Goal: Information Seeking & Learning: Learn about a topic

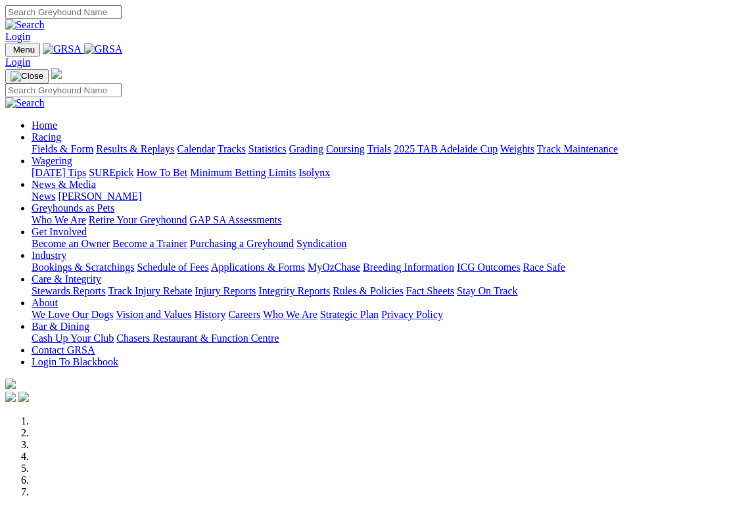
scroll to position [3, 0]
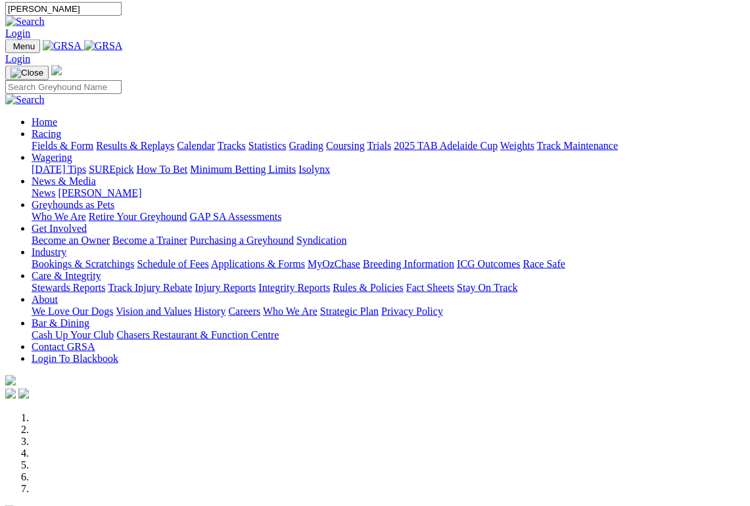
type input "Prouse"
click at [45, 16] on img at bounding box center [24, 22] width 39 height 12
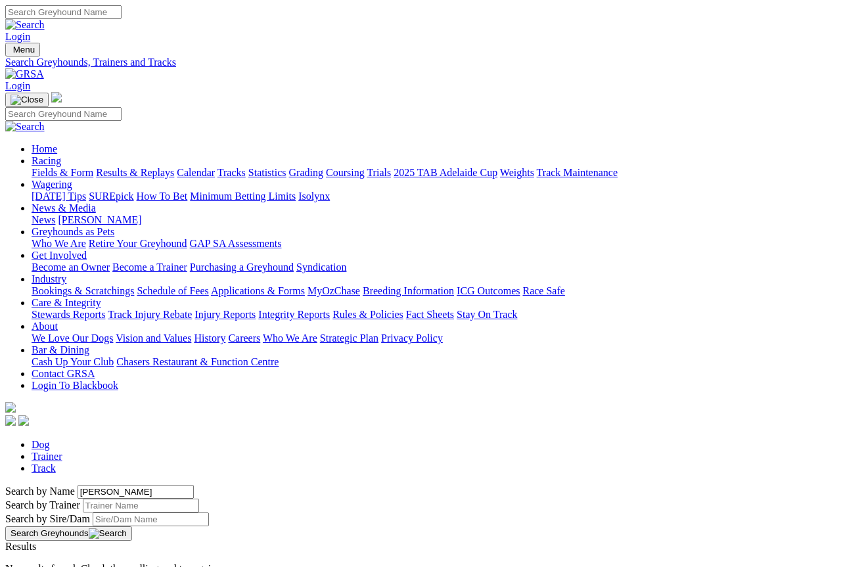
scroll to position [7, 0]
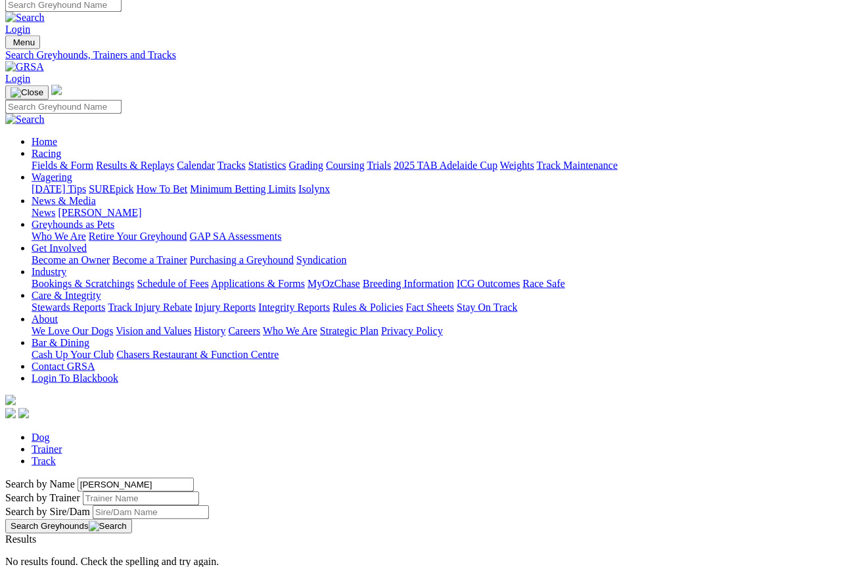
click at [62, 443] on link "Trainer" at bounding box center [47, 448] width 31 height 11
click at [122, 3] on input "Search" at bounding box center [63, 5] width 116 height 14
type input "P"
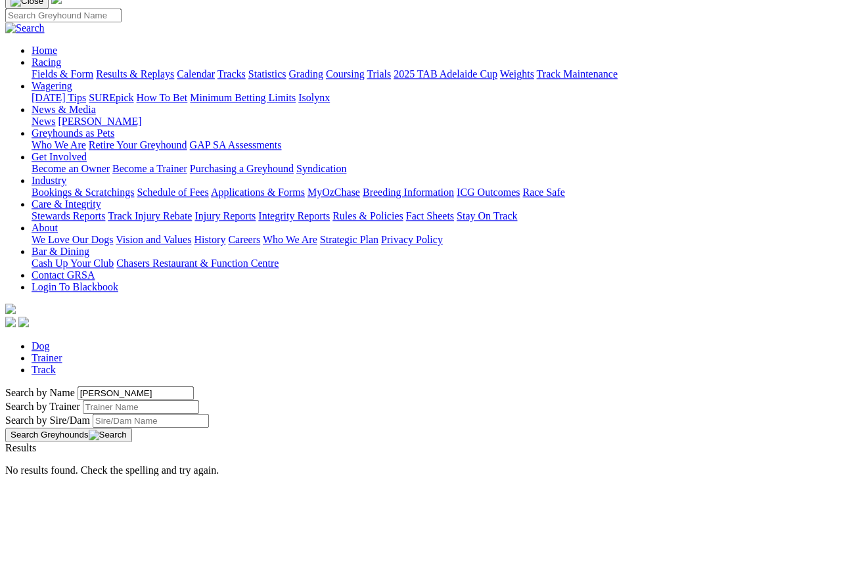
type input "Prouse"
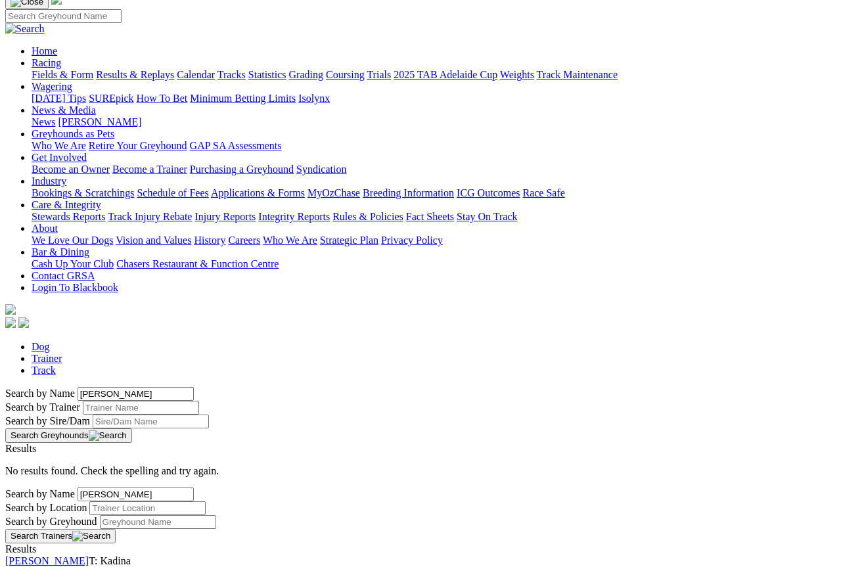
click at [89, 555] on link "[PERSON_NAME]" at bounding box center [46, 560] width 83 height 11
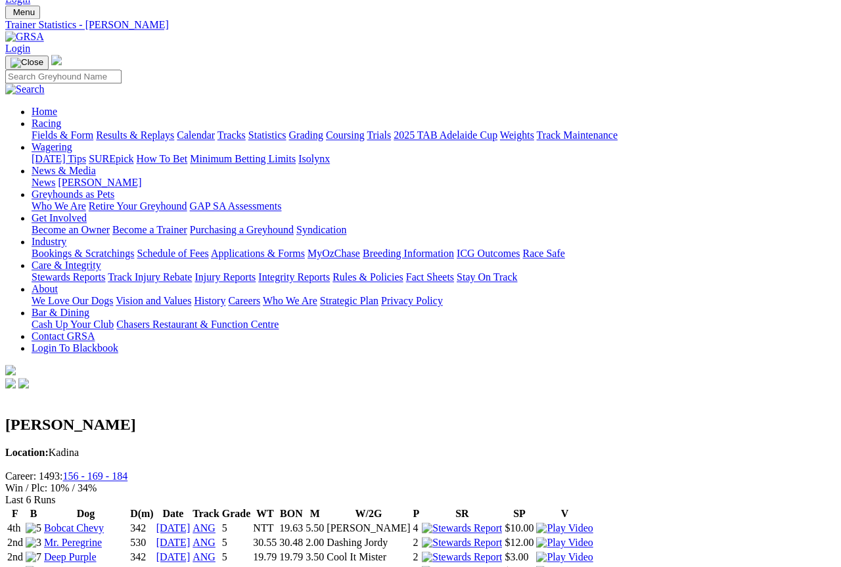
scroll to position [37, 0]
click at [150, 129] on link "Results & Replays" at bounding box center [135, 134] width 78 height 11
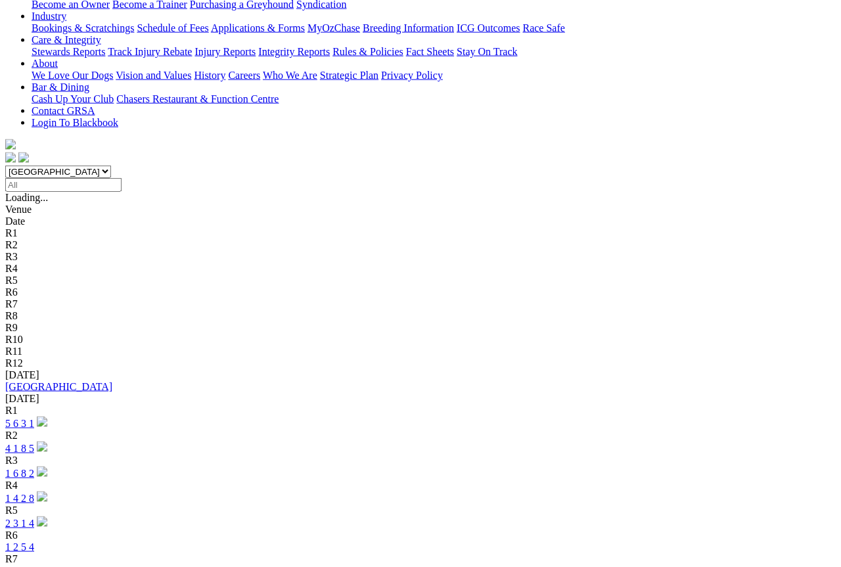
scroll to position [263, 0]
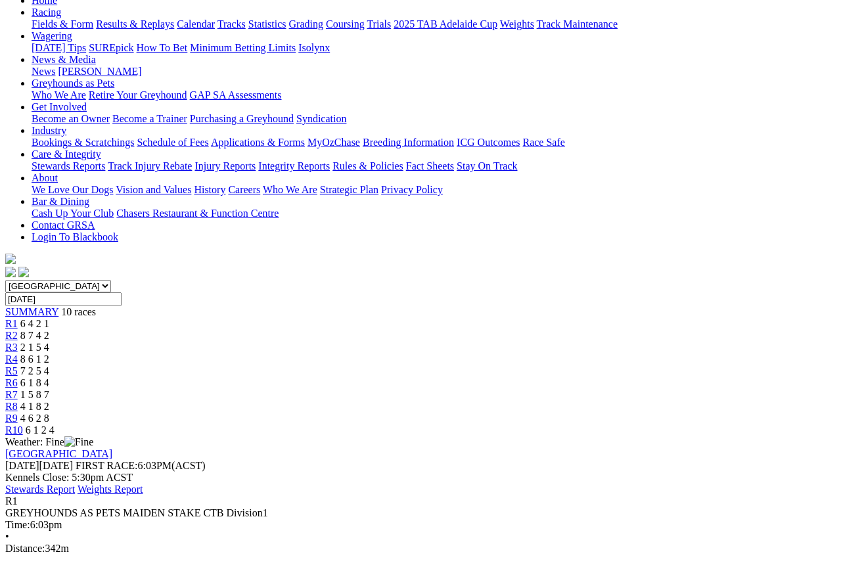
scroll to position [137, 0]
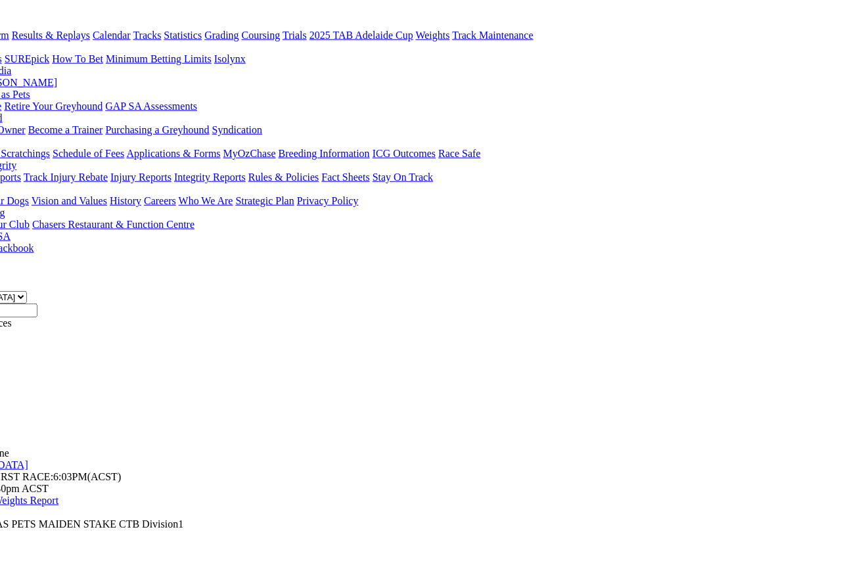
scroll to position [137, 85]
click at [167, 341] on div "R2 8 7 4 2" at bounding box center [336, 347] width 830 height 12
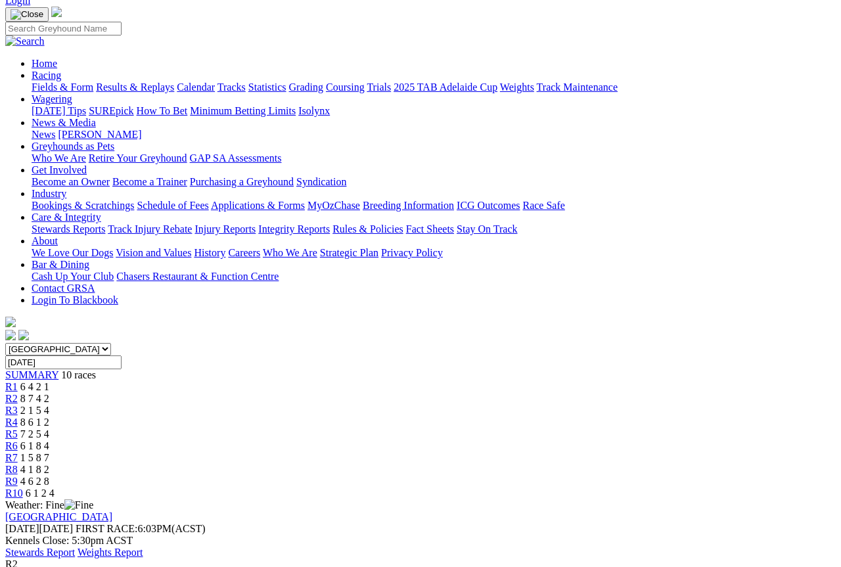
scroll to position [98, 0]
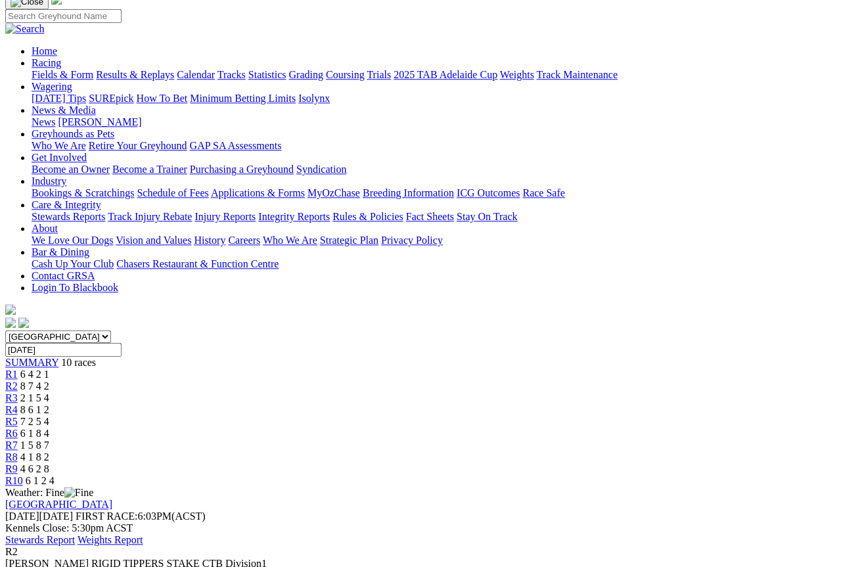
click at [18, 392] on link "R3" at bounding box center [11, 397] width 12 height 11
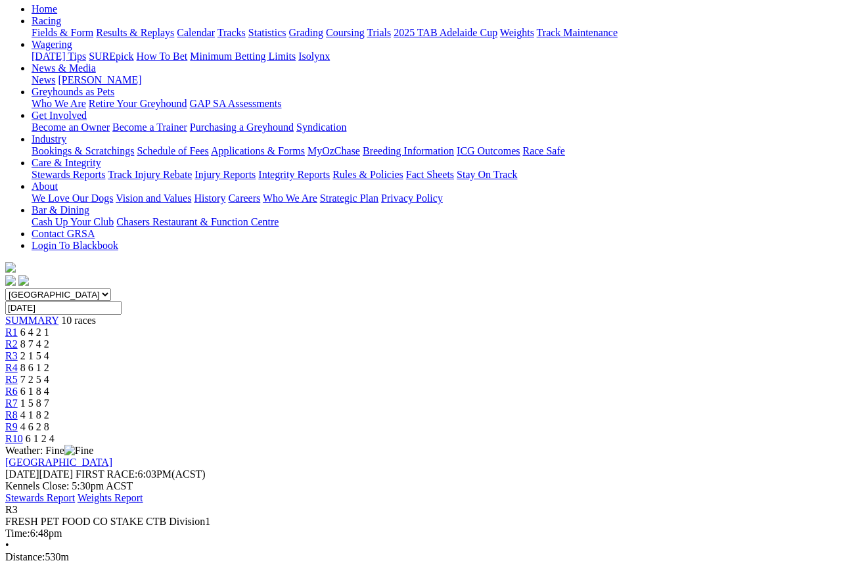
scroll to position [160, 0]
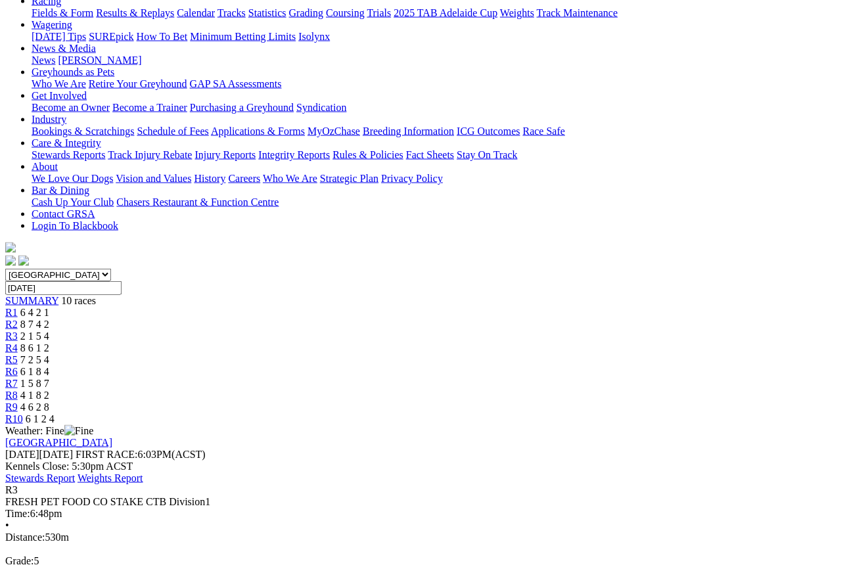
click at [399, 342] on div "R4 8 6 1 2" at bounding box center [420, 348] width 830 height 12
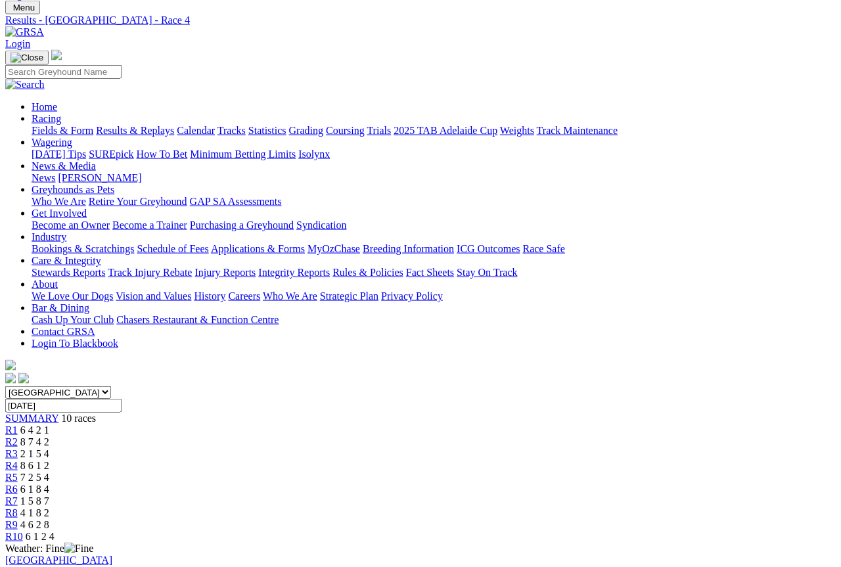
scroll to position [85, 0]
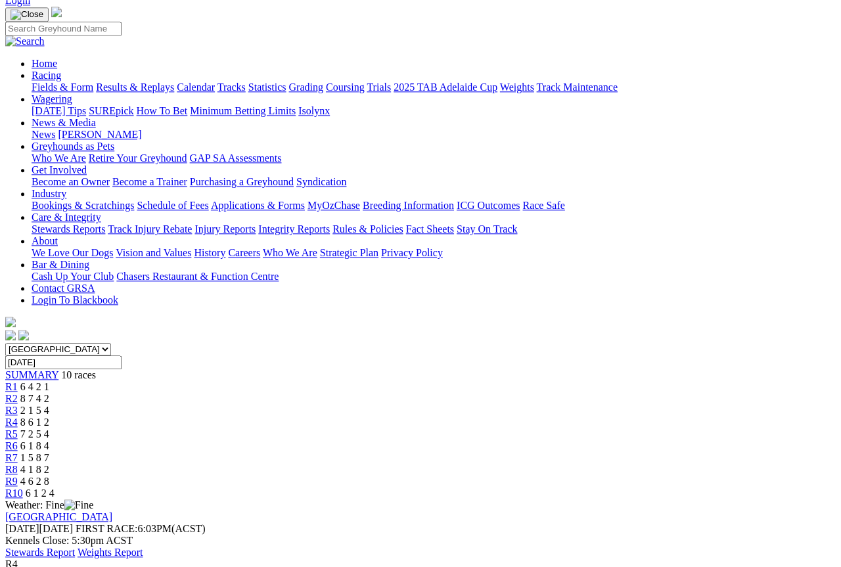
click at [18, 428] on span "R5" at bounding box center [11, 433] width 12 height 11
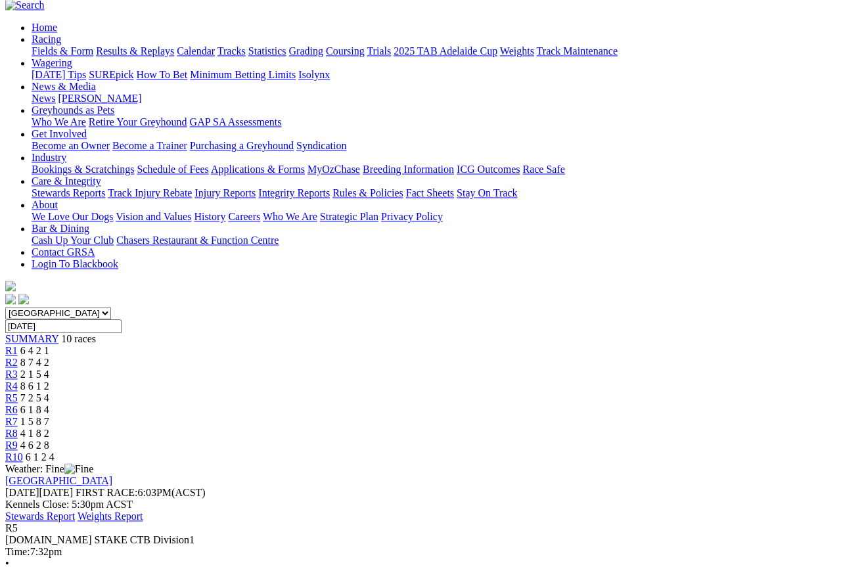
scroll to position [126, 0]
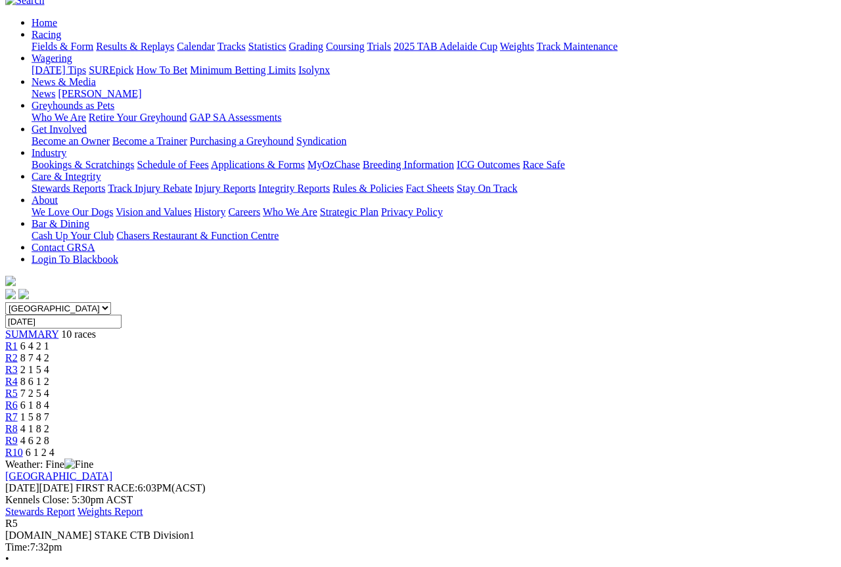
click at [49, 399] on span "6 1 8 4" at bounding box center [34, 404] width 29 height 11
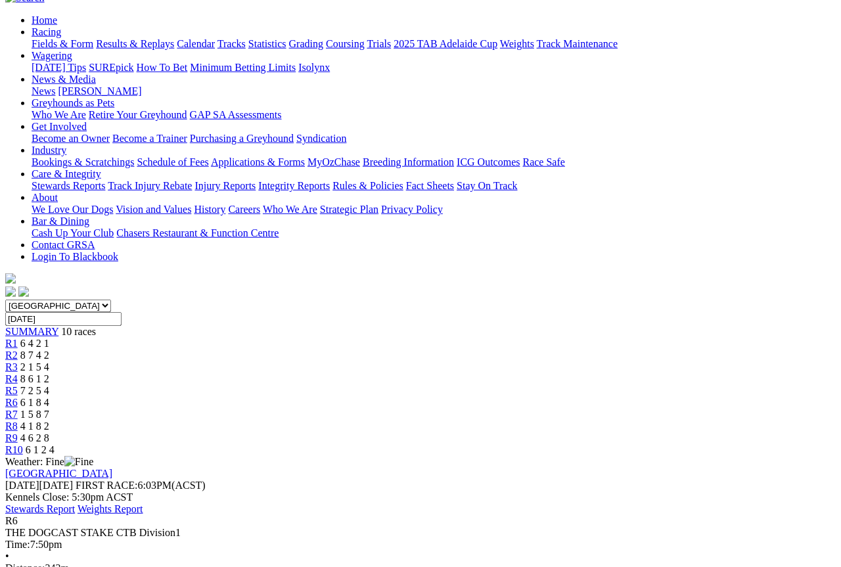
scroll to position [145, 0]
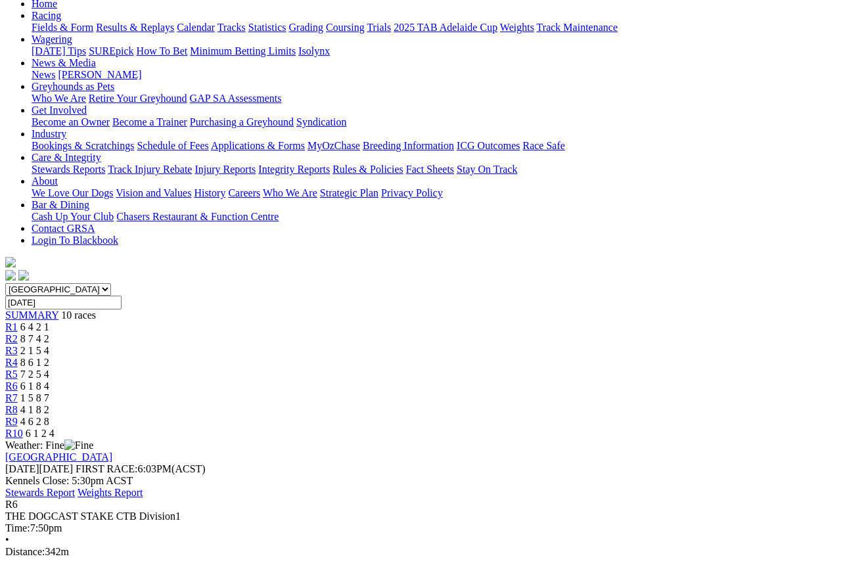
click at [18, 392] on link "R7" at bounding box center [11, 397] width 12 height 11
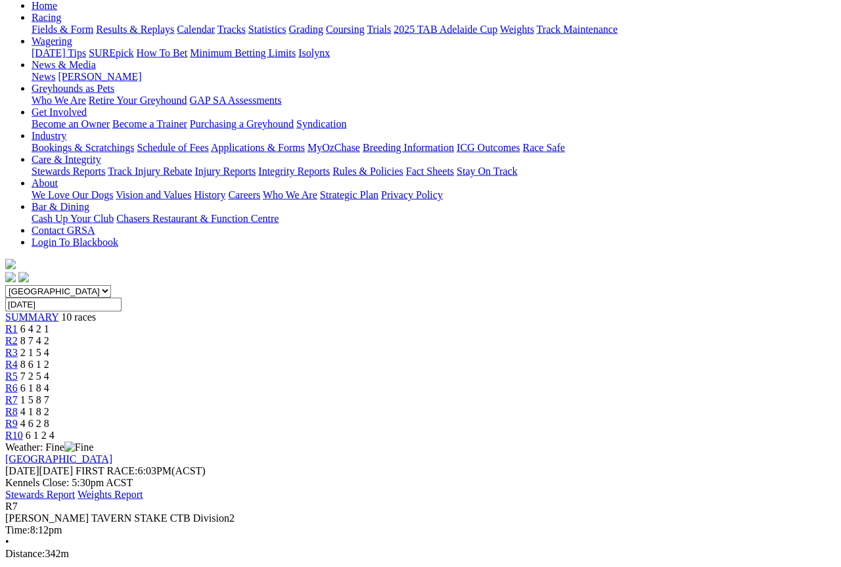
scroll to position [144, 0]
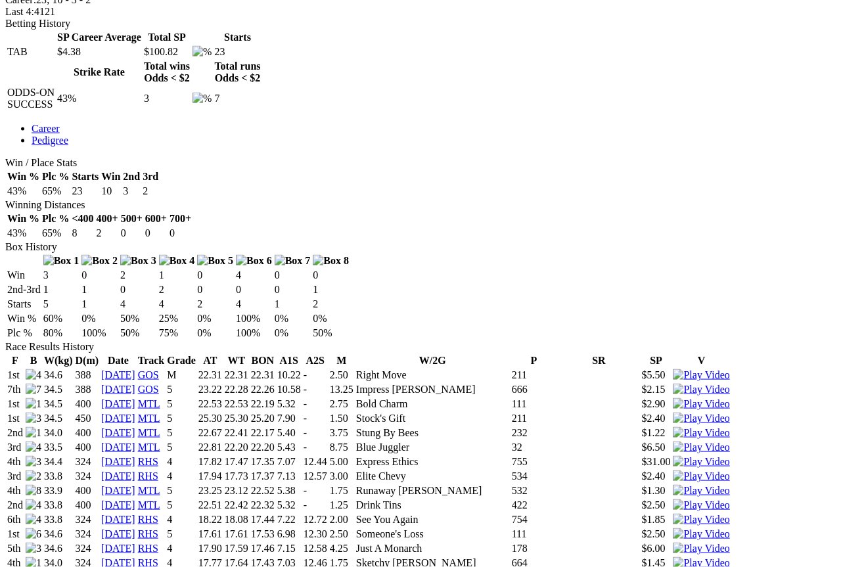
scroll to position [632, 0]
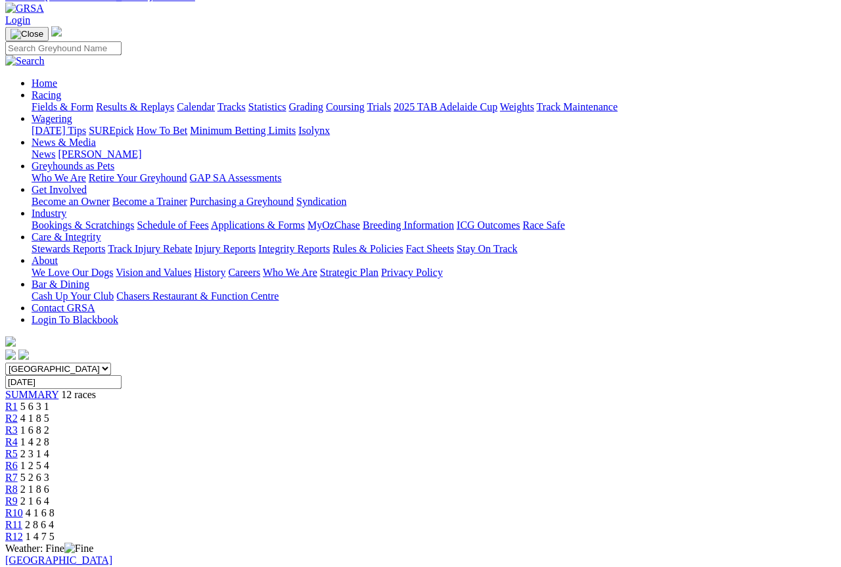
scroll to position [41, 0]
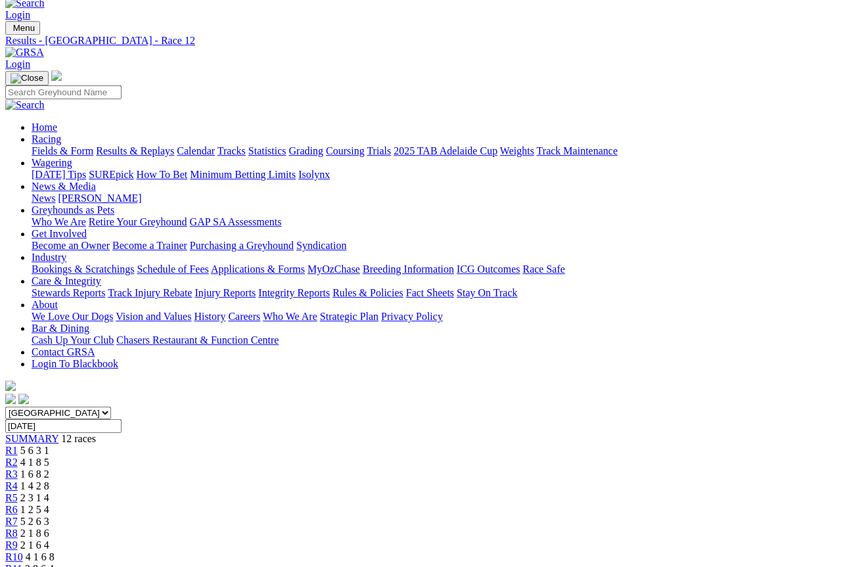
scroll to position [12, 0]
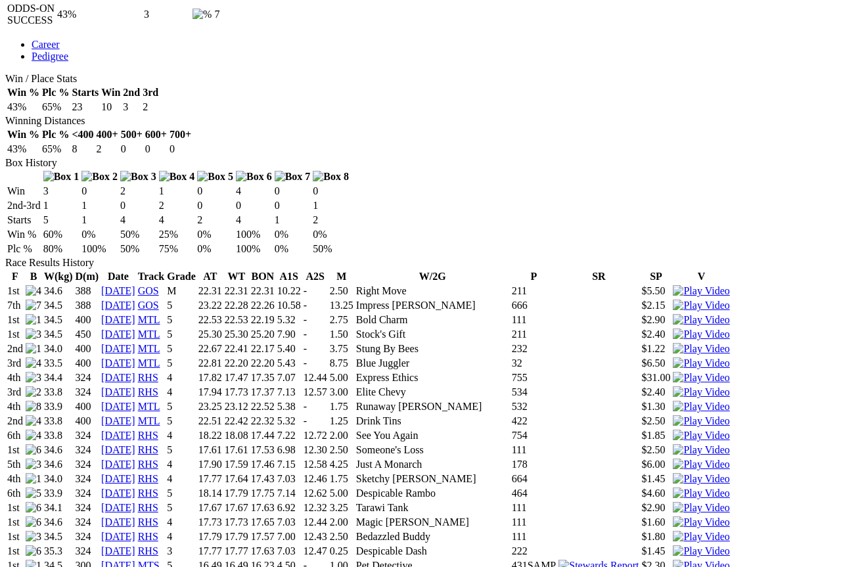
scroll to position [704, 17]
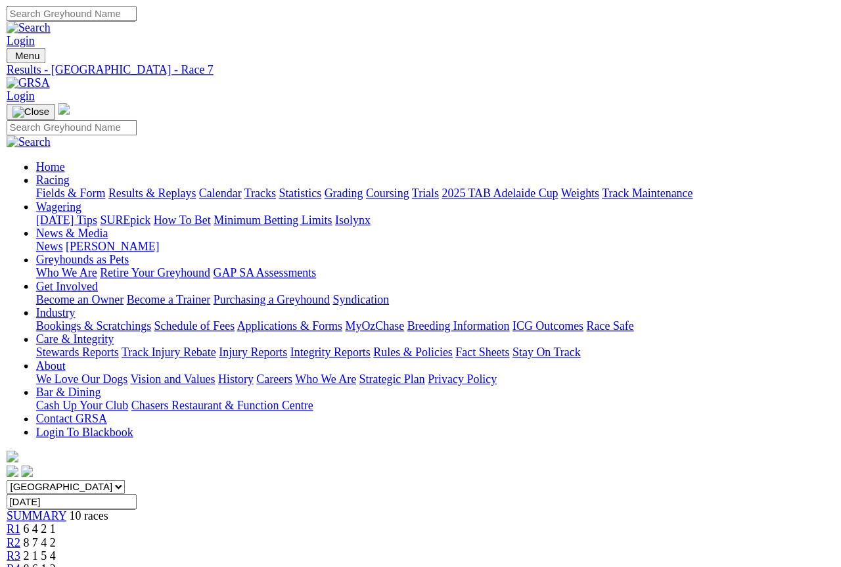
scroll to position [219, 0]
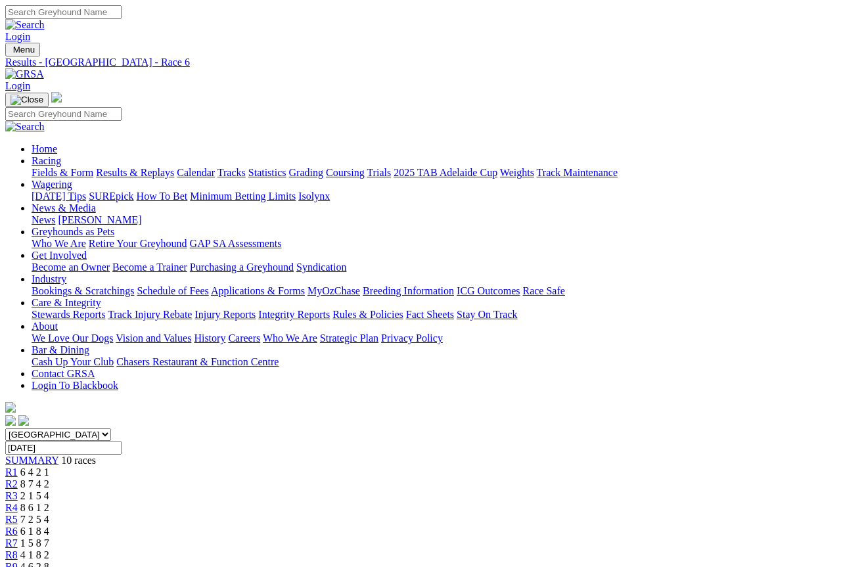
scroll to position [219, 0]
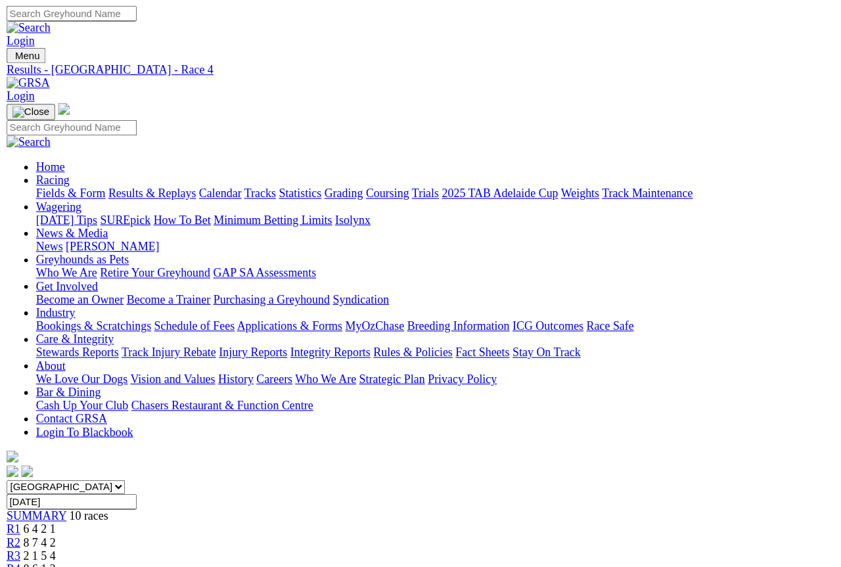
scroll to position [160, 0]
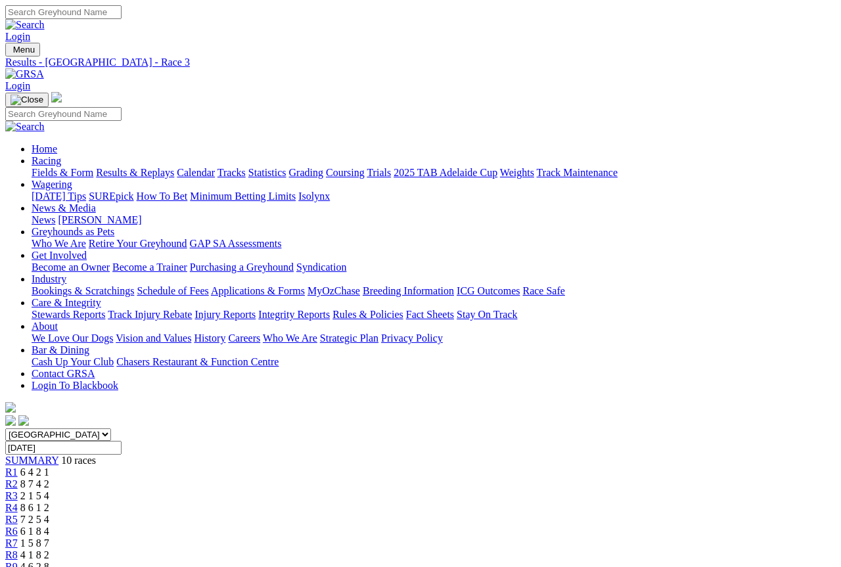
scroll to position [235, 0]
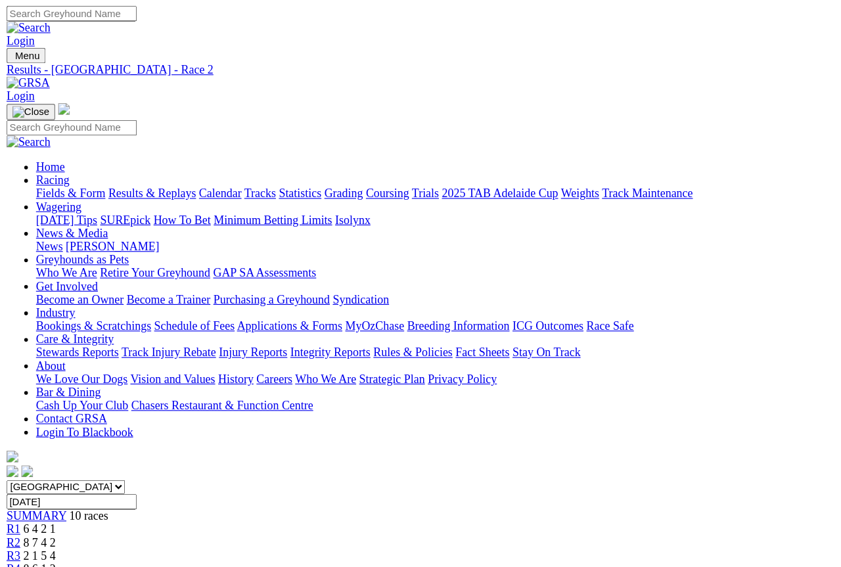
scroll to position [173, 0]
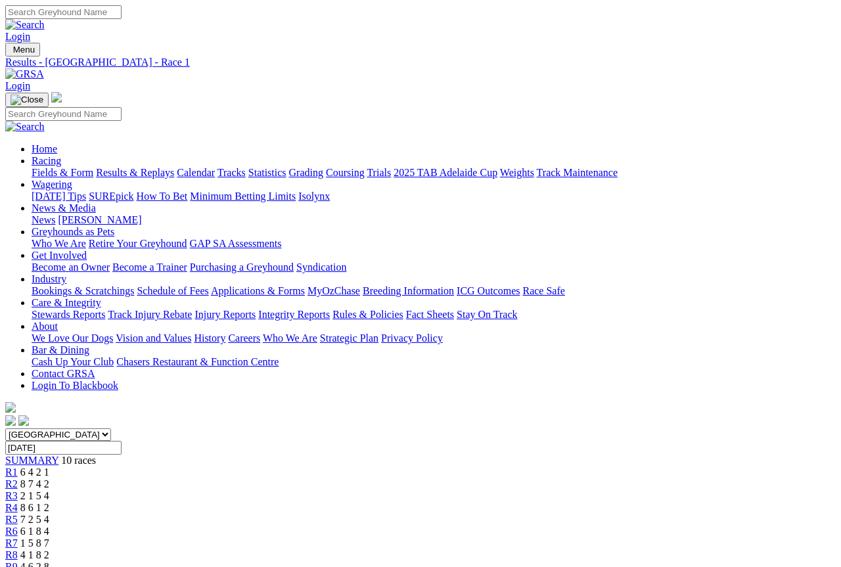
scroll to position [213, 0]
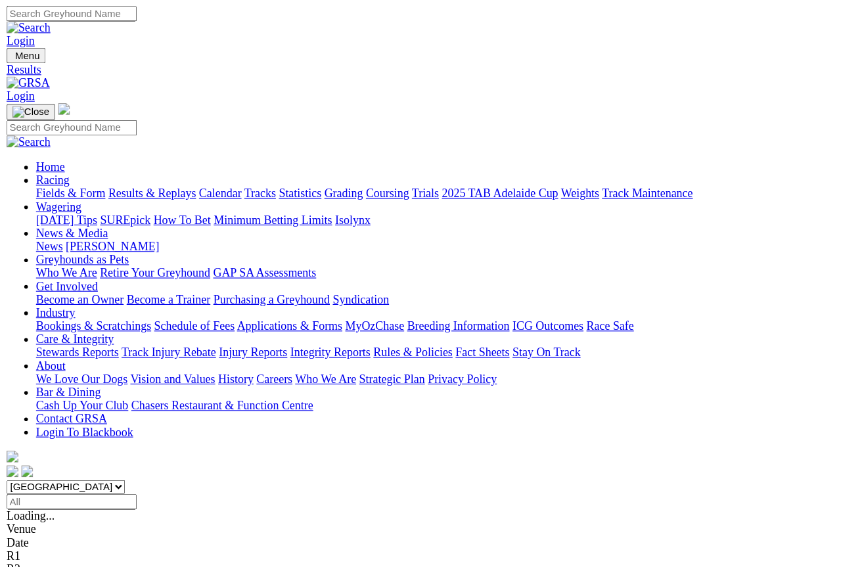
scroll to position [332, 0]
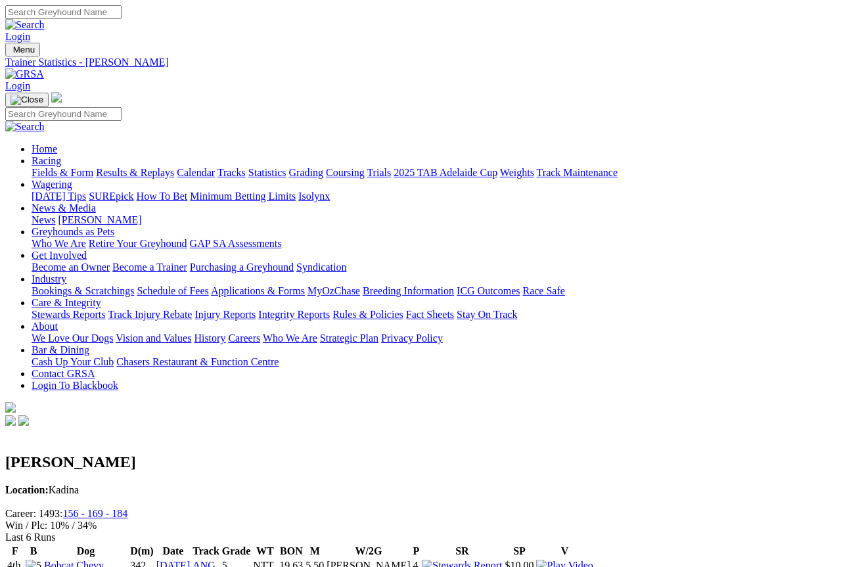
scroll to position [105, 0]
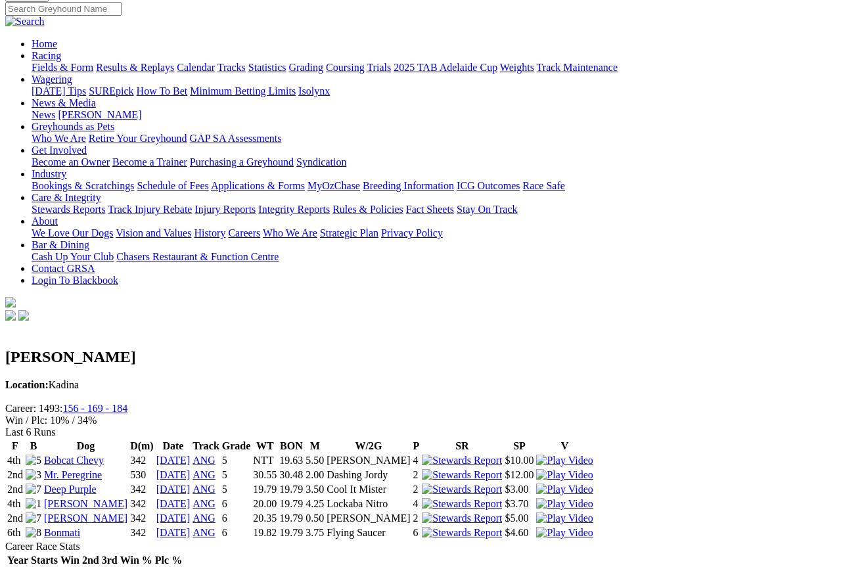
click at [191, 469] on link "[DATE]" at bounding box center [173, 474] width 34 height 11
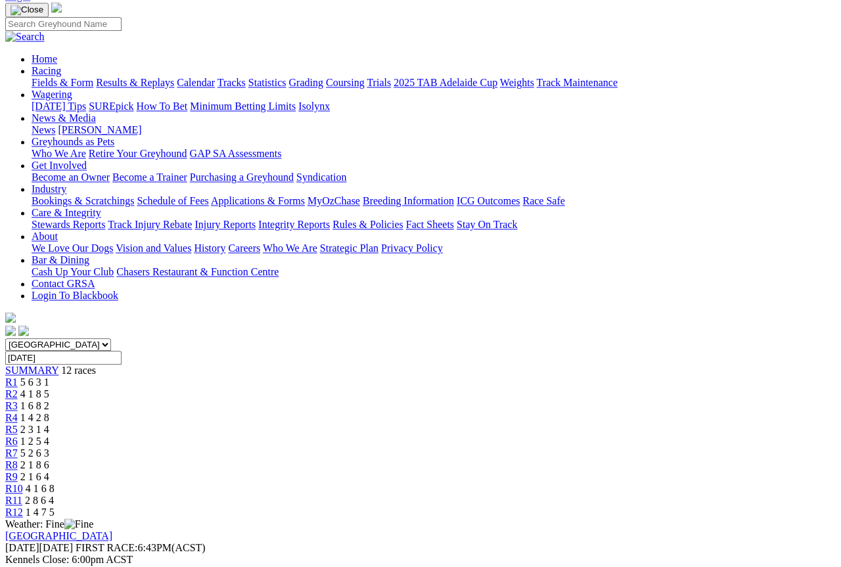
scroll to position [110, 0]
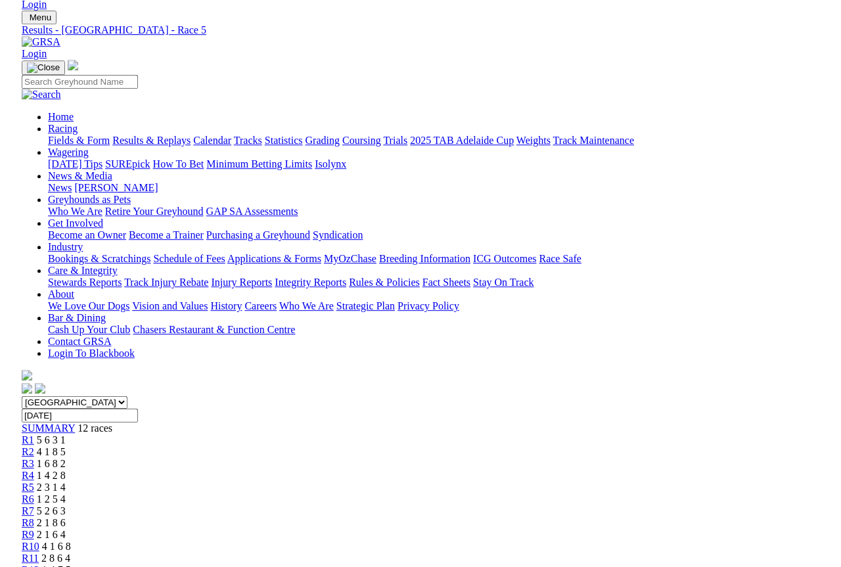
scroll to position [0, 0]
